Goal: Transaction & Acquisition: Purchase product/service

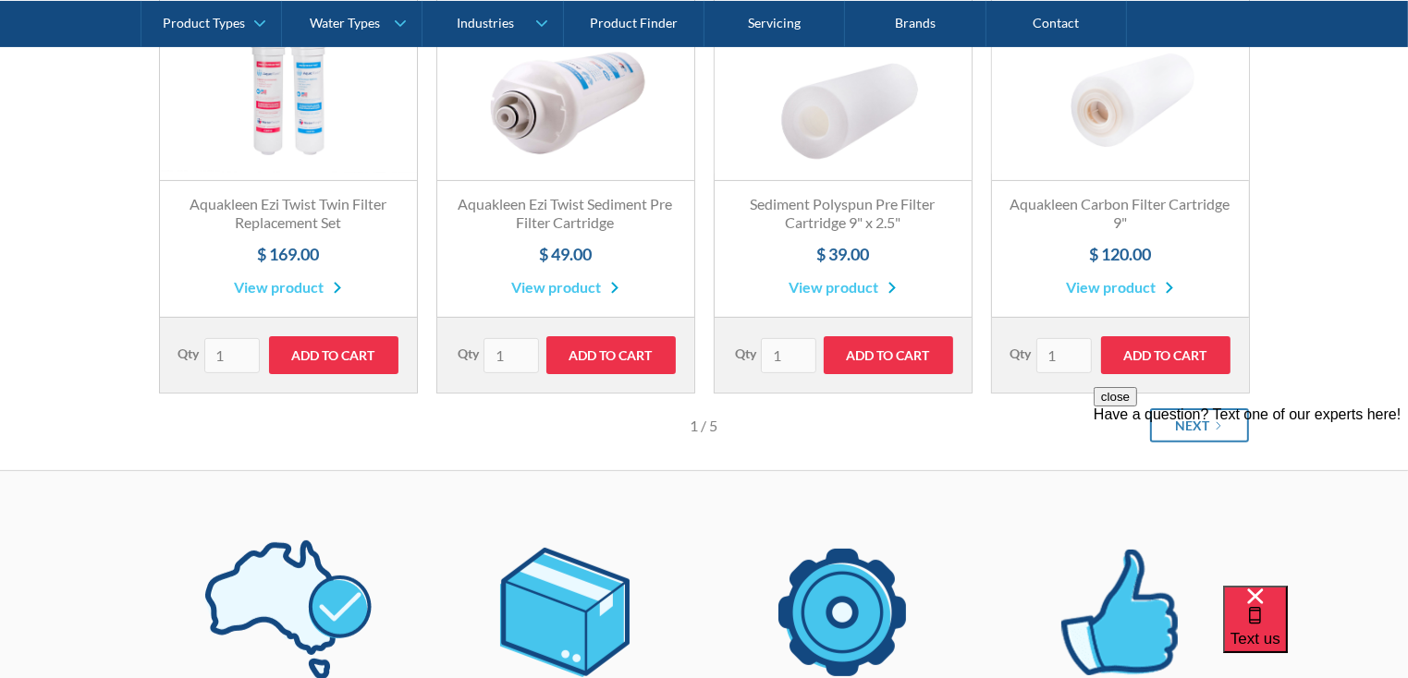
scroll to position [370, 0]
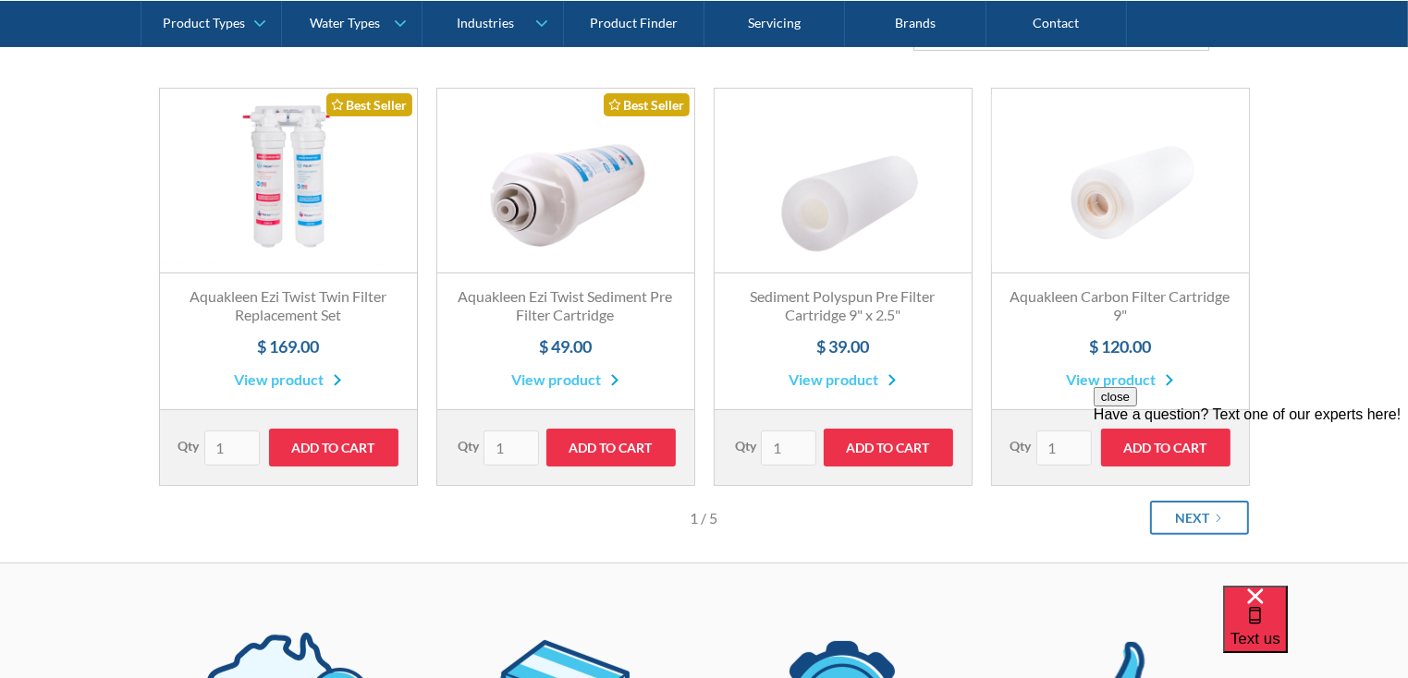
click at [556, 376] on link "View product" at bounding box center [565, 380] width 108 height 22
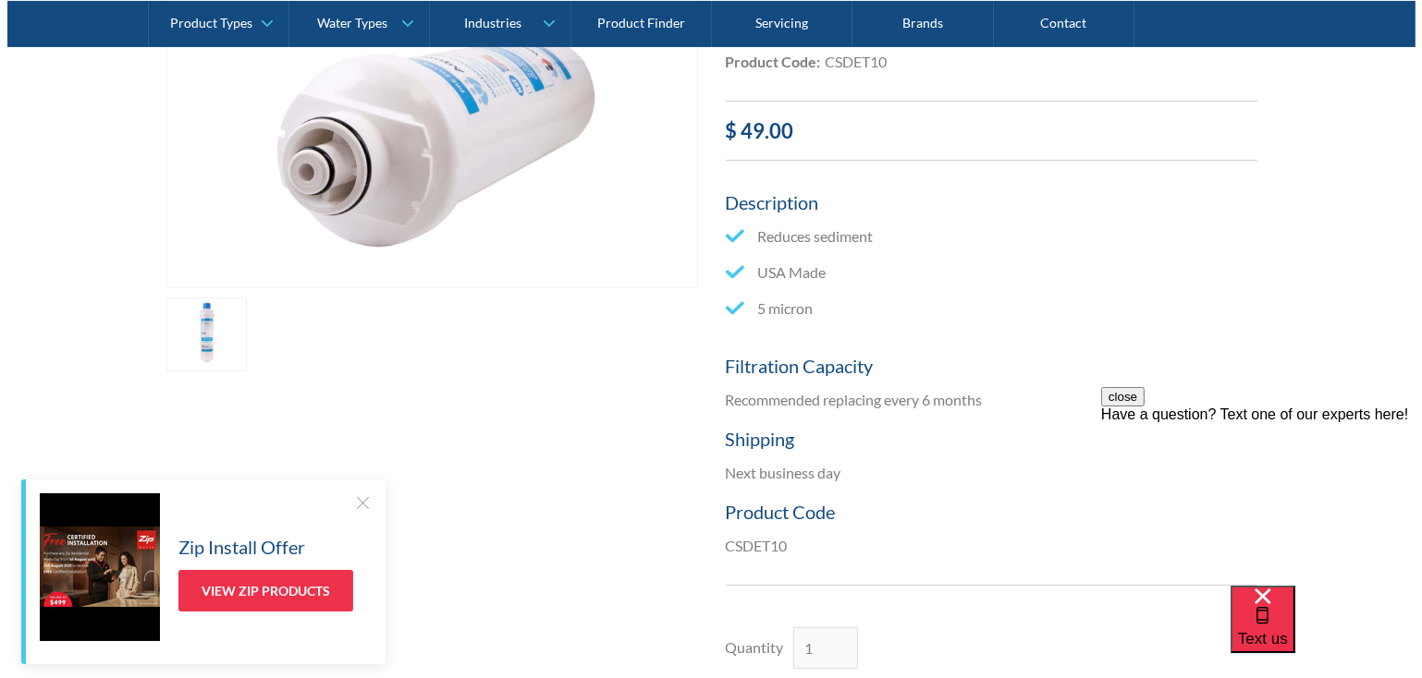
scroll to position [555, 0]
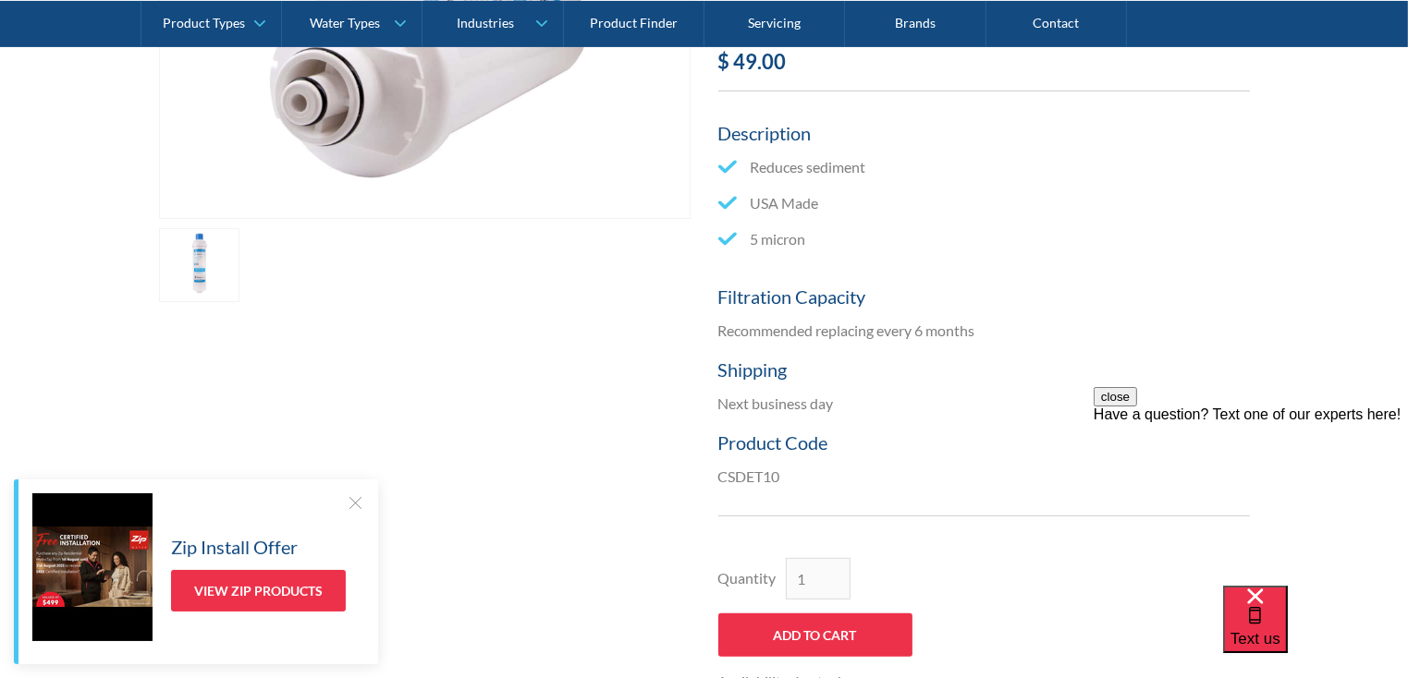
click at [200, 275] on link "open lightbox" at bounding box center [199, 265] width 81 height 74
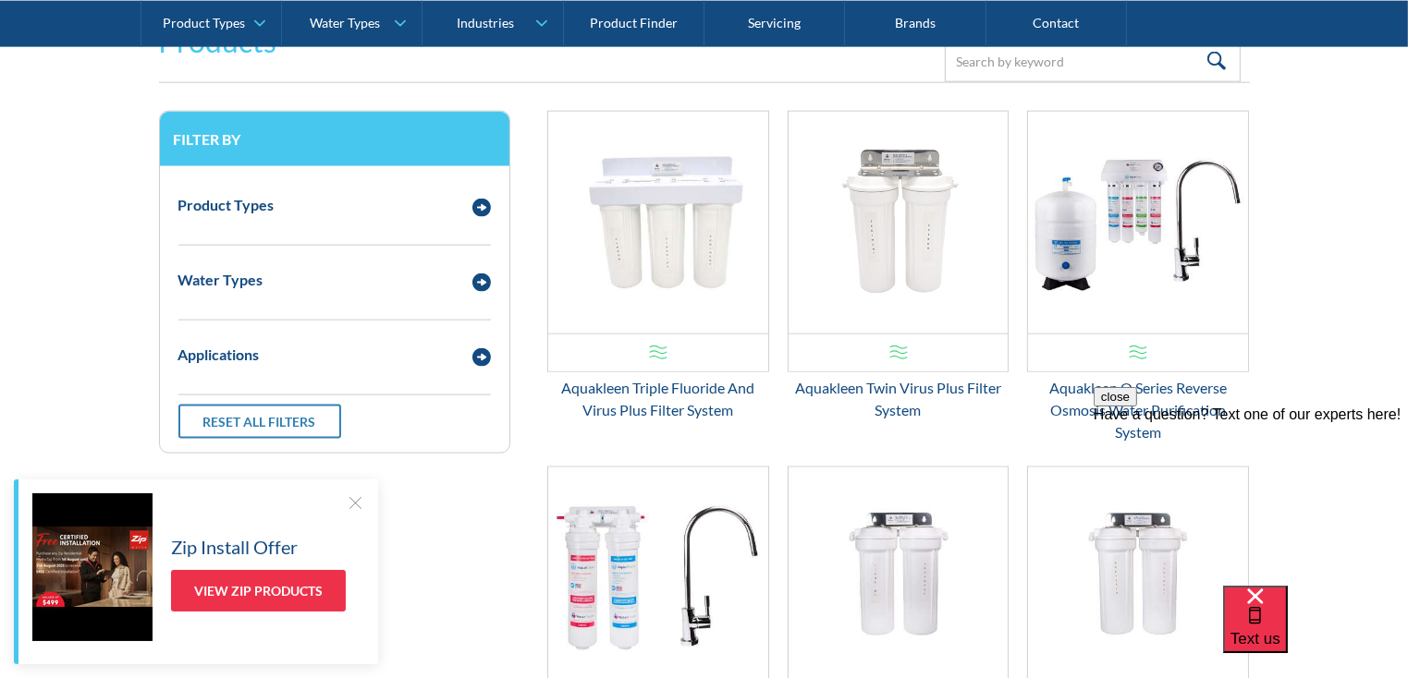
scroll to position [2496, 0]
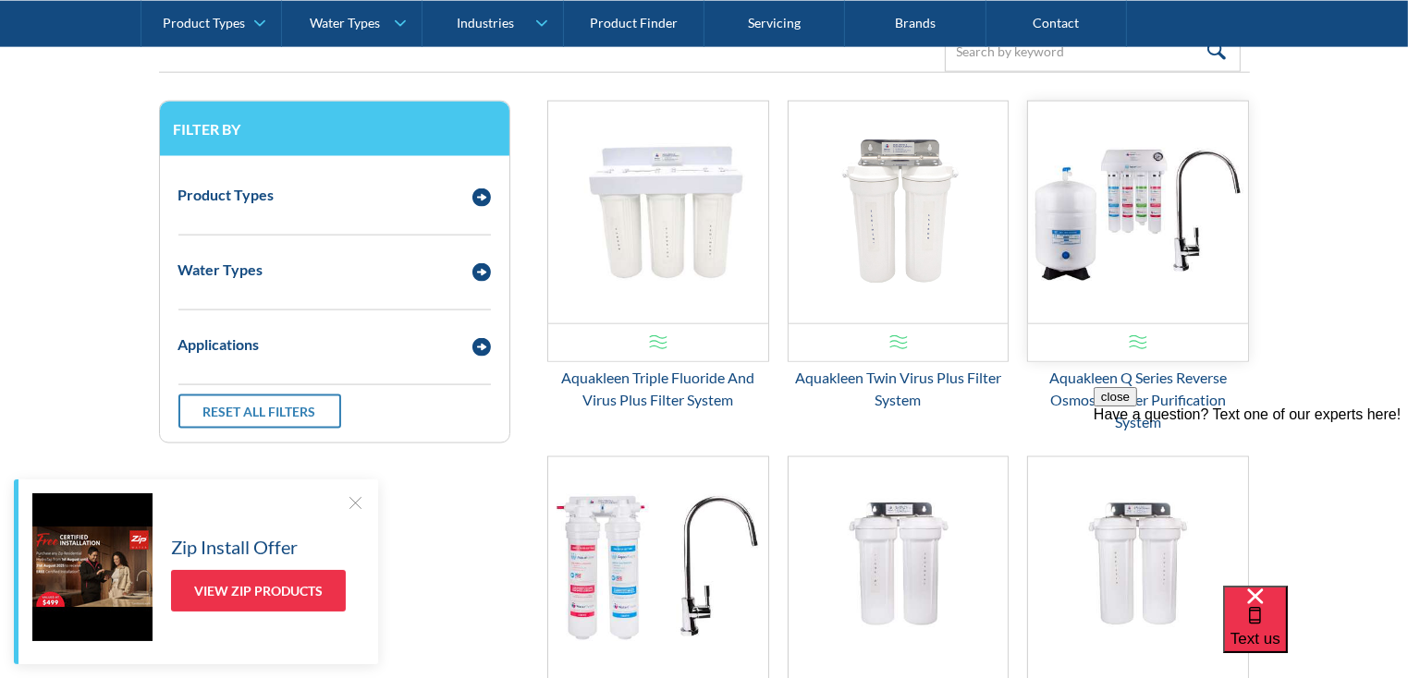
click at [1106, 241] on img "Email Form 3" at bounding box center [1138, 213] width 220 height 222
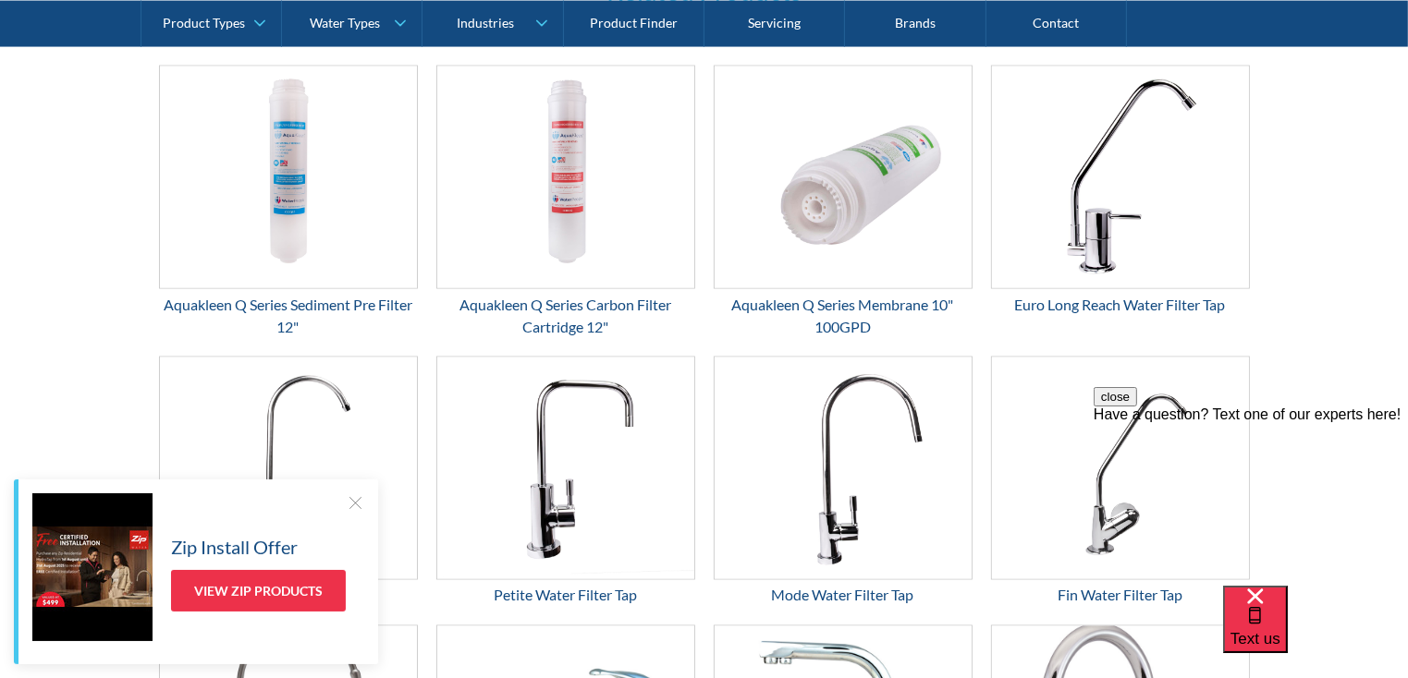
scroll to position [2928, 0]
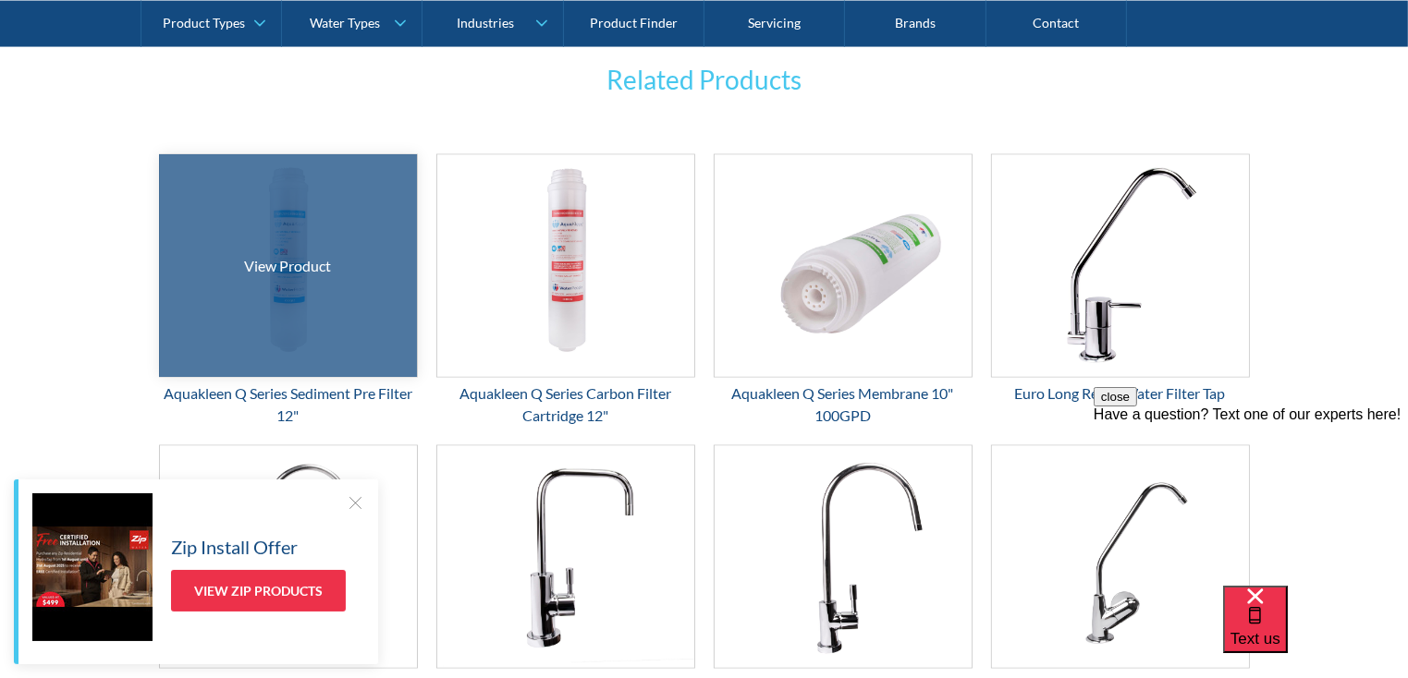
click at [333, 314] on div at bounding box center [287, 266] width 385 height 333
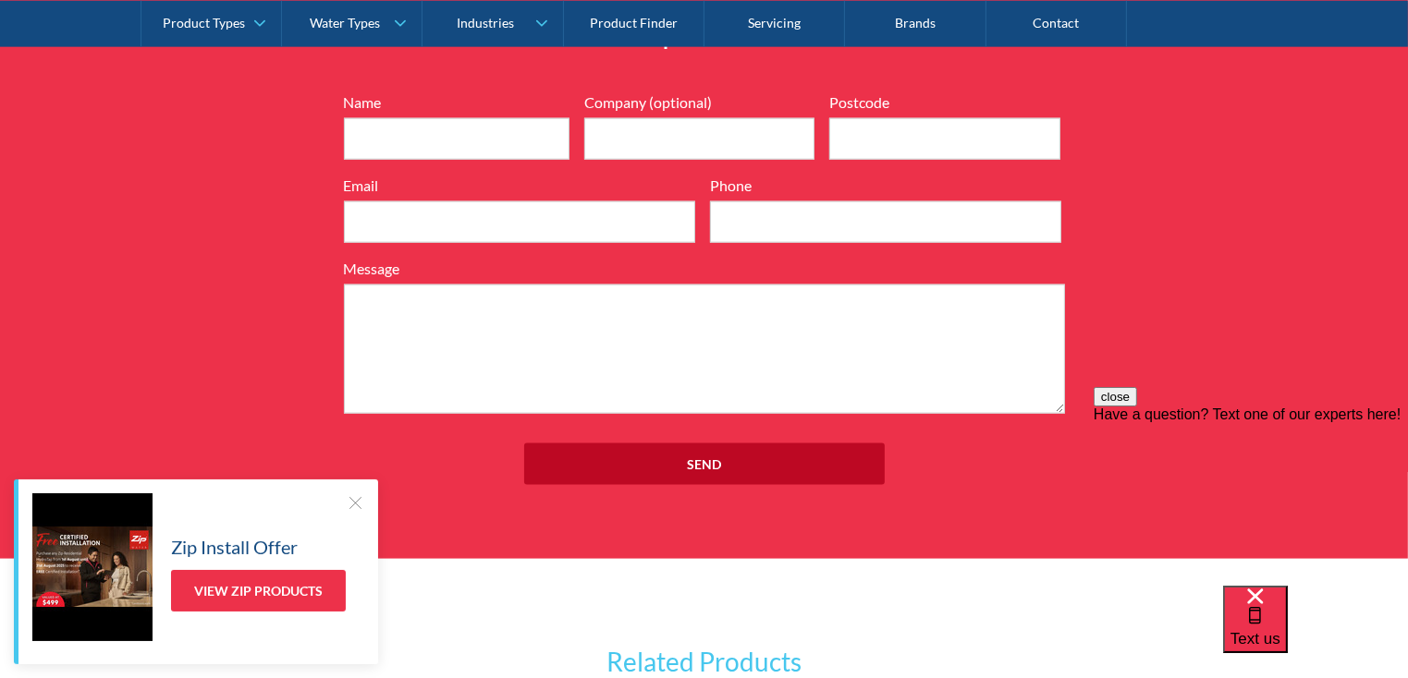
scroll to position [2496, 0]
